Goal: Task Accomplishment & Management: Use online tool/utility

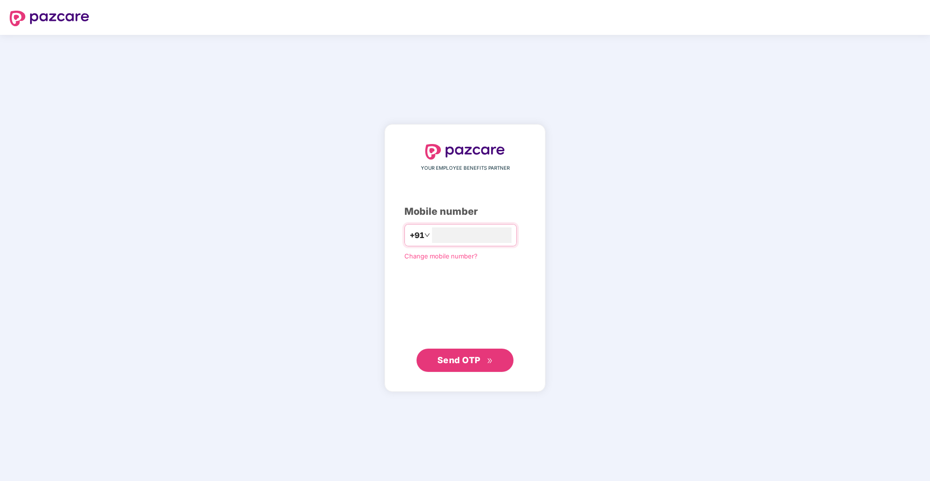
type input "**********"
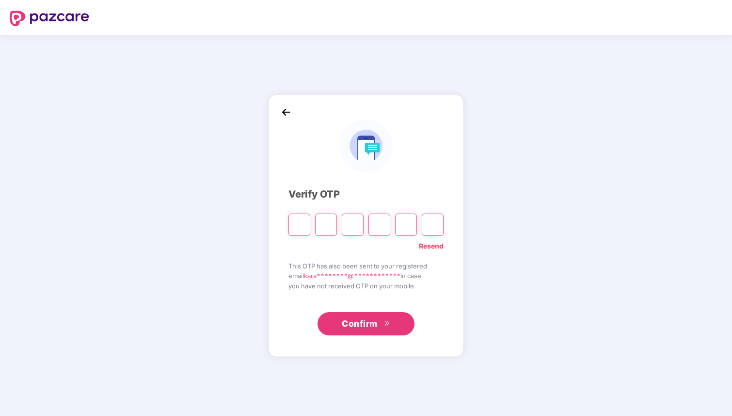
type input "*"
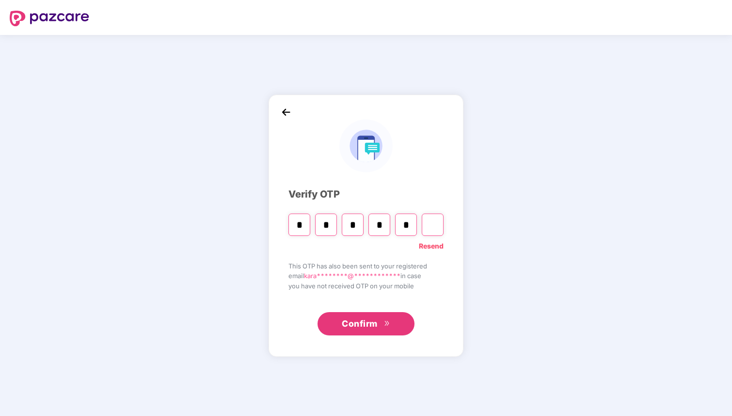
type input "*"
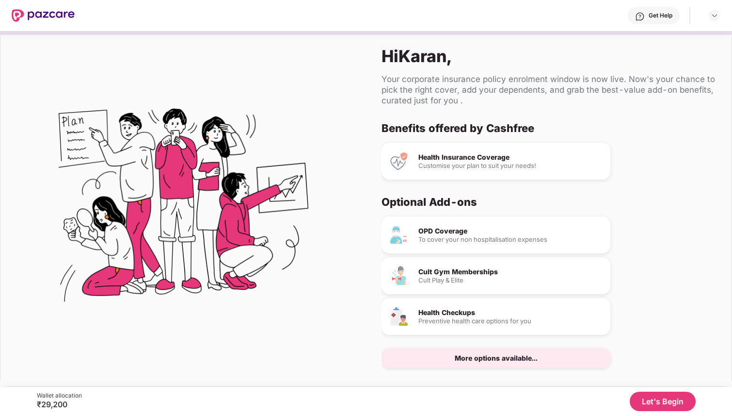
click at [450, 236] on div "To cover your non hospitalisation expenses" at bounding box center [511, 239] width 184 height 6
click at [636, 397] on button "Let's Begin" at bounding box center [663, 400] width 66 height 19
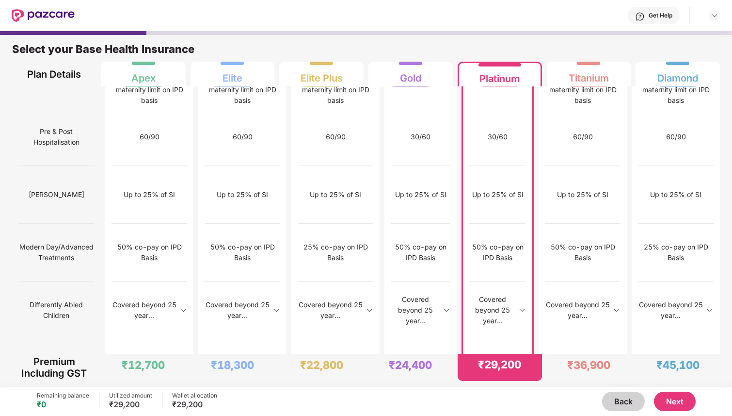
scroll to position [909, 0]
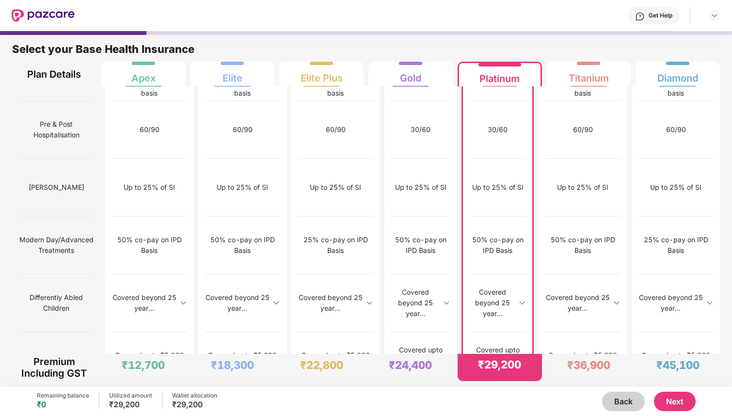
click at [673, 403] on button "Next" at bounding box center [675, 400] width 42 height 19
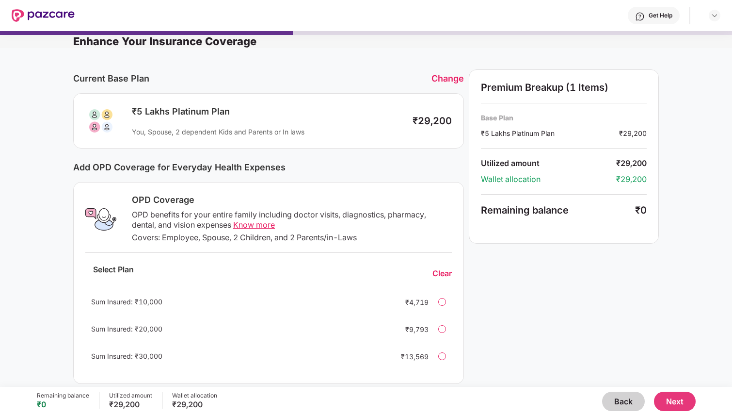
scroll to position [0, 0]
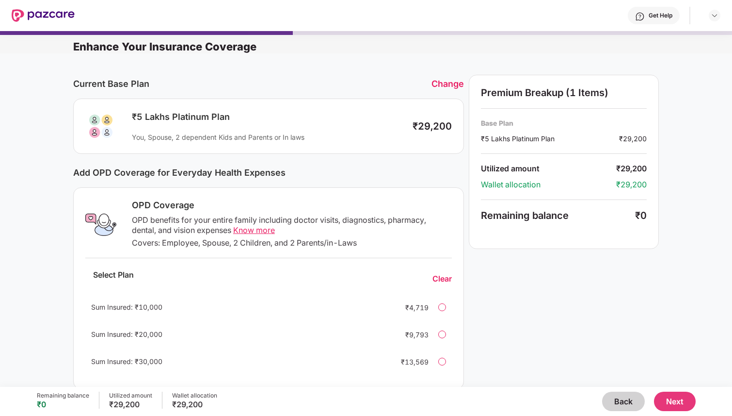
click at [392, 210] on div "OPD Coverage" at bounding box center [292, 205] width 320 height 12
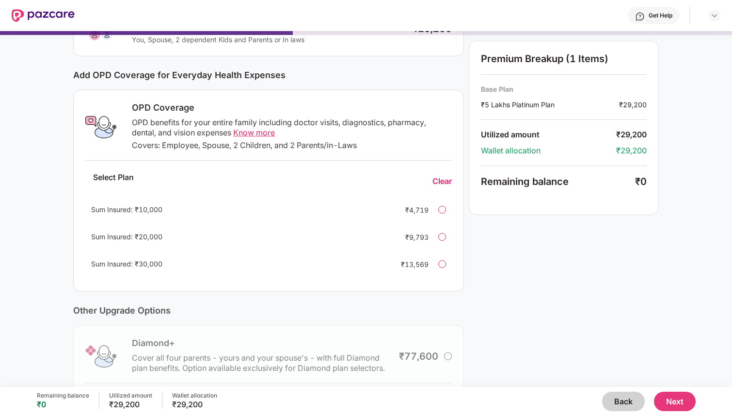
scroll to position [95, 0]
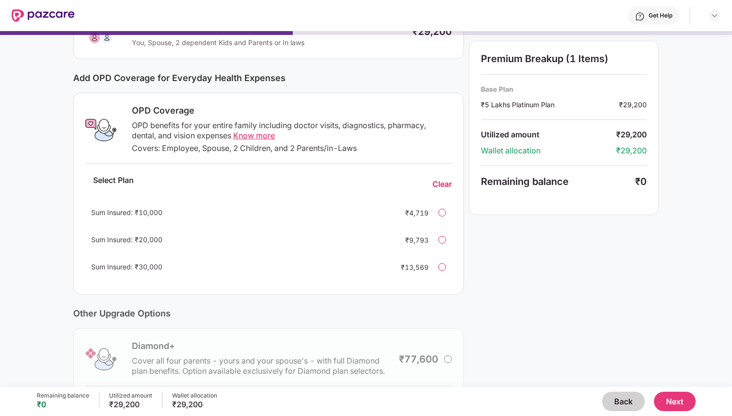
click at [236, 138] on span "Know more" at bounding box center [254, 135] width 42 height 10
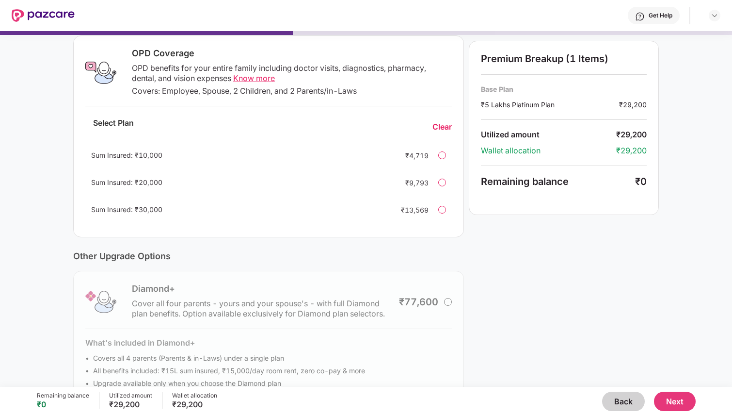
scroll to position [161, 0]
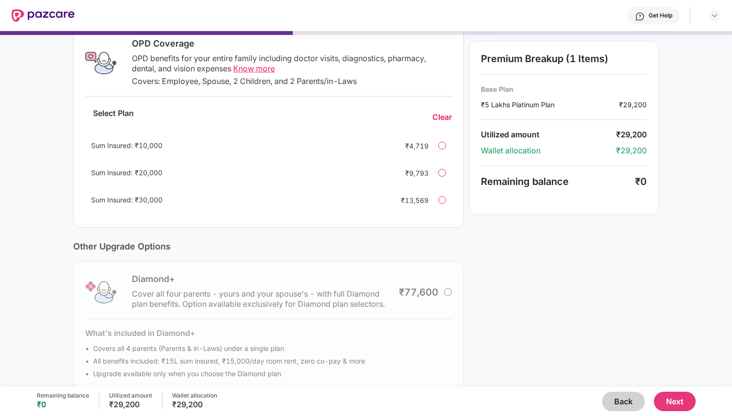
click at [678, 405] on button "Next" at bounding box center [675, 400] width 42 height 19
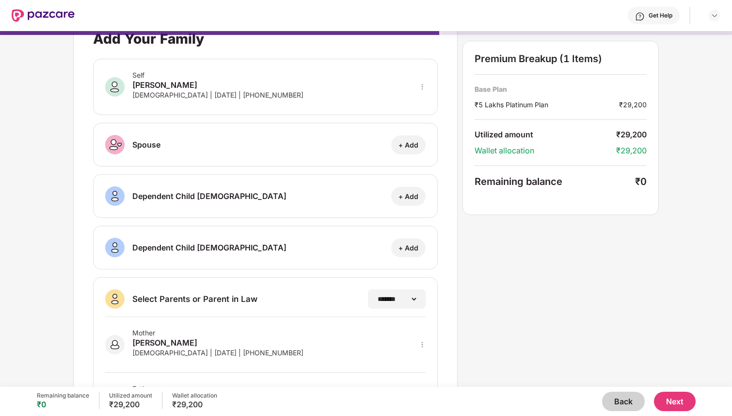
scroll to position [88, 0]
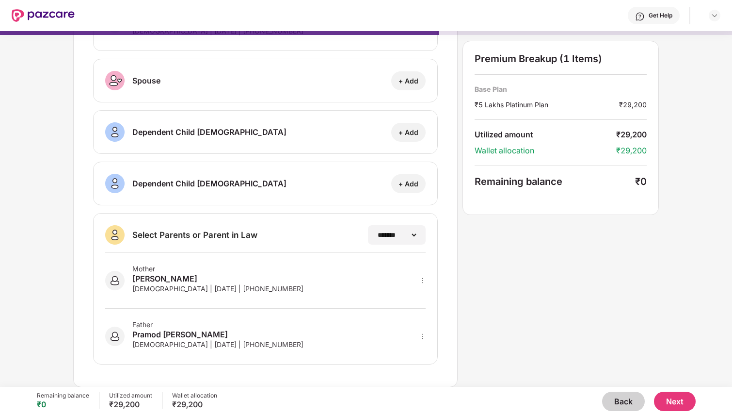
click at [666, 397] on button "Next" at bounding box center [675, 400] width 42 height 19
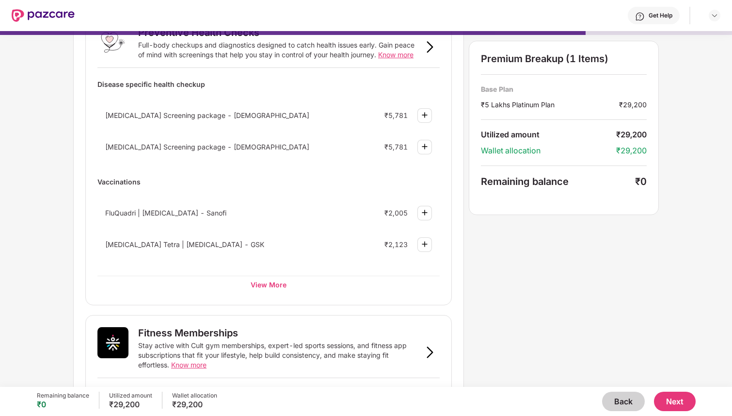
scroll to position [70, 0]
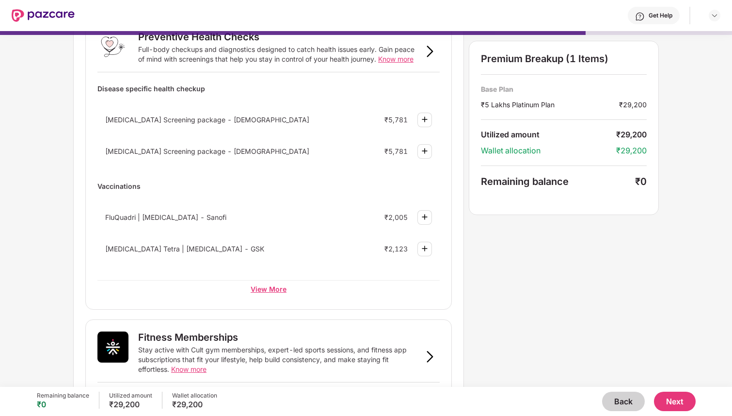
click at [273, 288] on div "View More" at bounding box center [268, 288] width 342 height 17
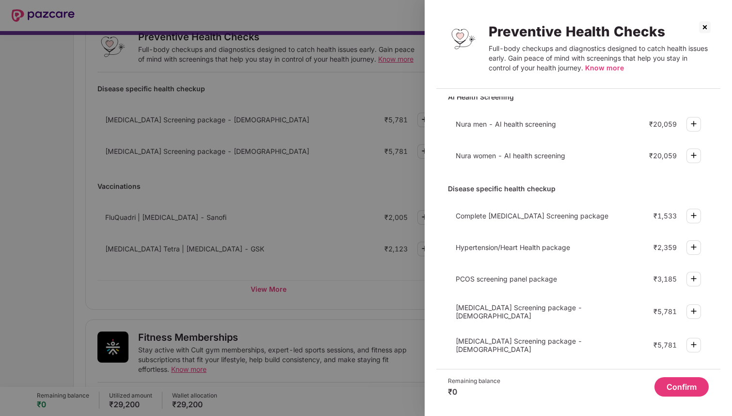
scroll to position [0, 0]
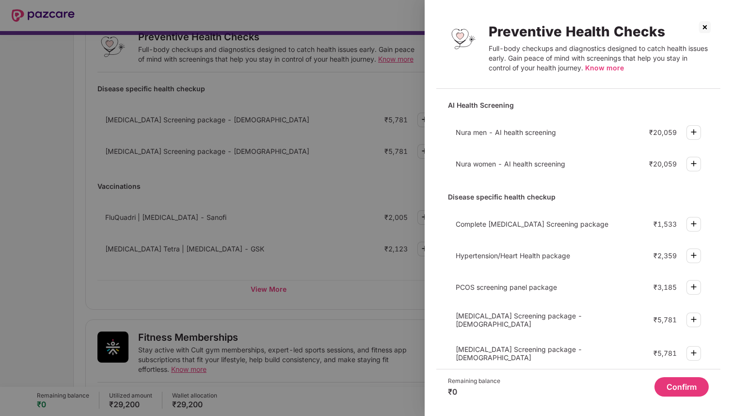
click at [703, 30] on img at bounding box center [705, 27] width 16 height 16
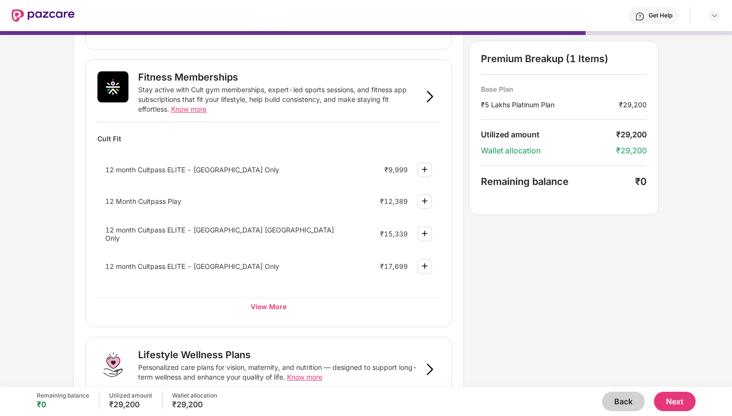
scroll to position [329, 0]
click at [665, 400] on button "Next" at bounding box center [675, 400] width 42 height 19
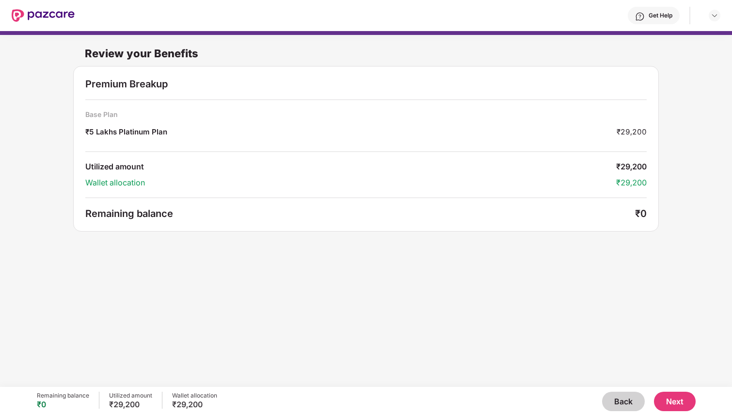
click at [662, 405] on button "Next" at bounding box center [675, 400] width 42 height 19
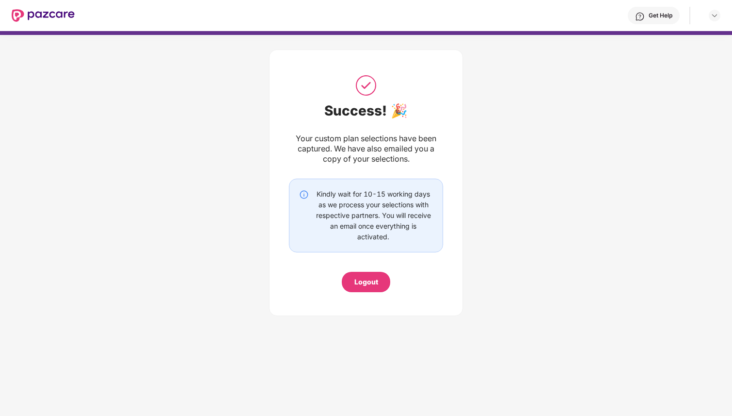
click at [372, 279] on div "Logout" at bounding box center [367, 281] width 24 height 11
